Goal: Transaction & Acquisition: Purchase product/service

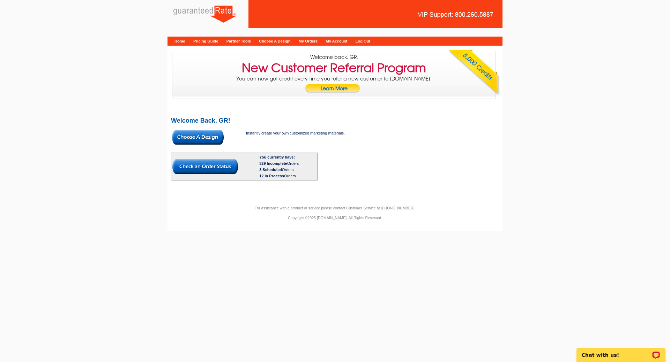
click at [215, 168] on img at bounding box center [205, 166] width 66 height 15
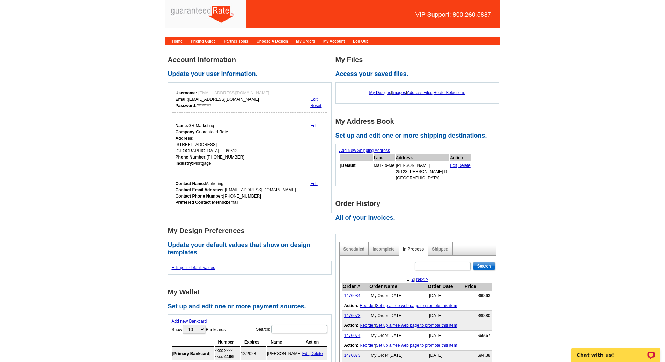
scroll to position [70, 0]
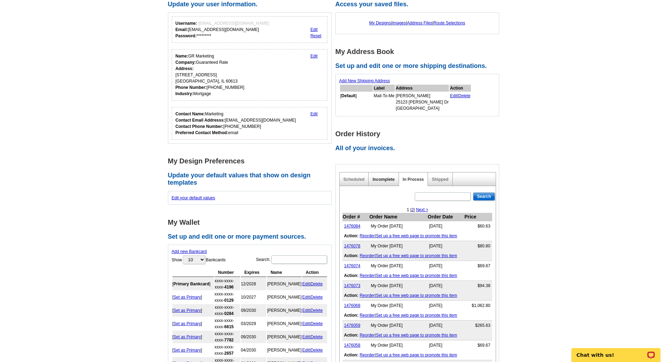
click at [380, 180] on link "Incomplete" at bounding box center [383, 179] width 22 height 5
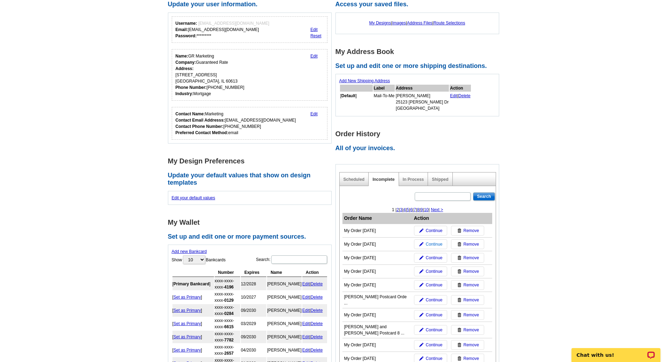
click at [431, 244] on span "Continue" at bounding box center [433, 244] width 17 height 6
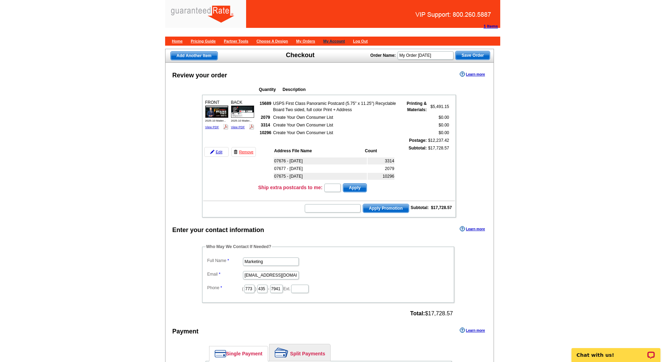
click at [345, 42] on link "My Account" at bounding box center [334, 41] width 22 height 4
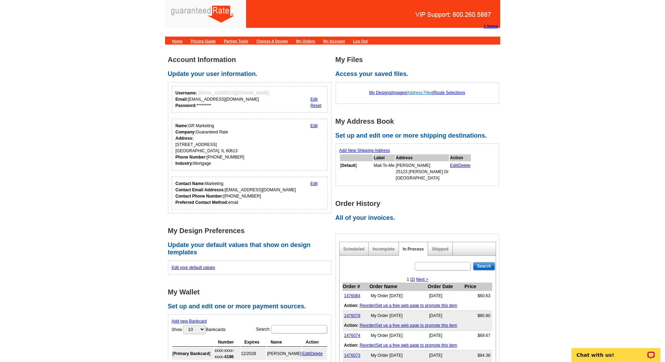
click at [419, 92] on link "Address Files" at bounding box center [419, 92] width 25 height 5
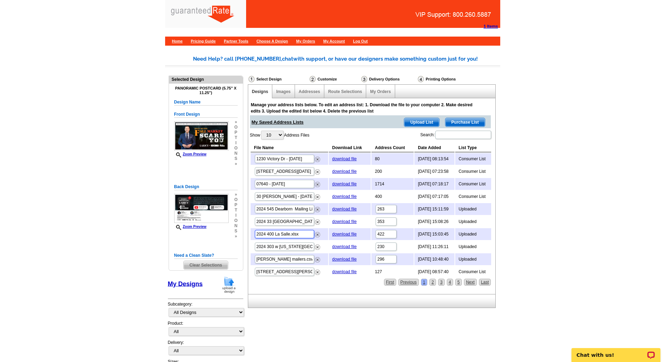
drag, startPoint x: 303, startPoint y: 234, endPoint x: 245, endPoint y: 232, distance: 57.9
click at [245, 232] on div "Need Help? call 800-260-5887, chat with support, or have our designers make som…" at bounding box center [332, 230] width 335 height 351
click at [342, 234] on link "download file" at bounding box center [344, 234] width 24 height 5
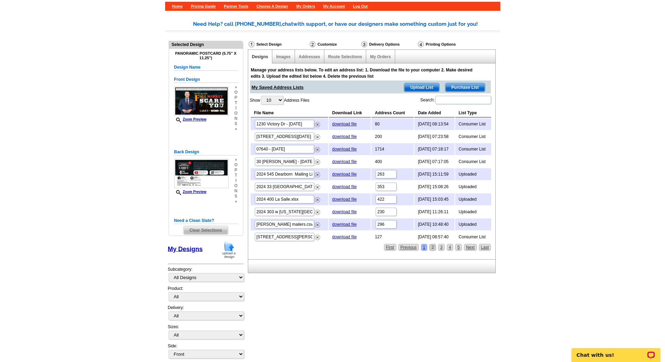
click at [432, 249] on link "2" at bounding box center [432, 247] width 7 height 7
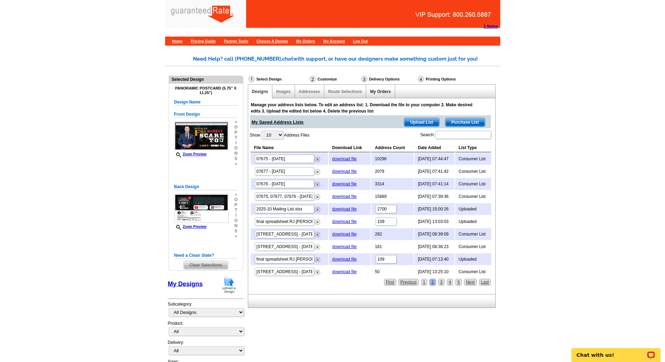
click at [378, 91] on link "My Orders" at bounding box center [380, 91] width 21 height 5
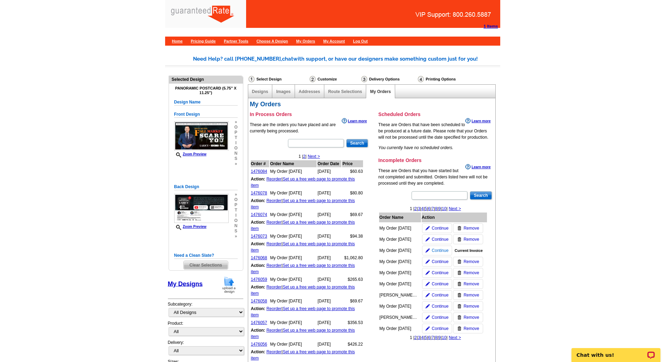
click at [434, 250] on span "Continue" at bounding box center [440, 251] width 17 height 6
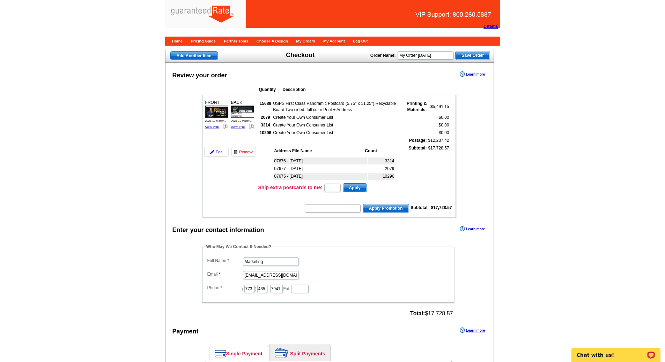
click at [574, 205] on main "Add Another Item Checkout Order Name: My Order [DATE] Save Order Review your or…" at bounding box center [332, 360] width 665 height 631
click at [239, 128] on link "View PDF" at bounding box center [238, 127] width 14 height 3
click at [367, 42] on link "Log Out" at bounding box center [360, 41] width 15 height 4
